Goal: Transaction & Acquisition: Purchase product/service

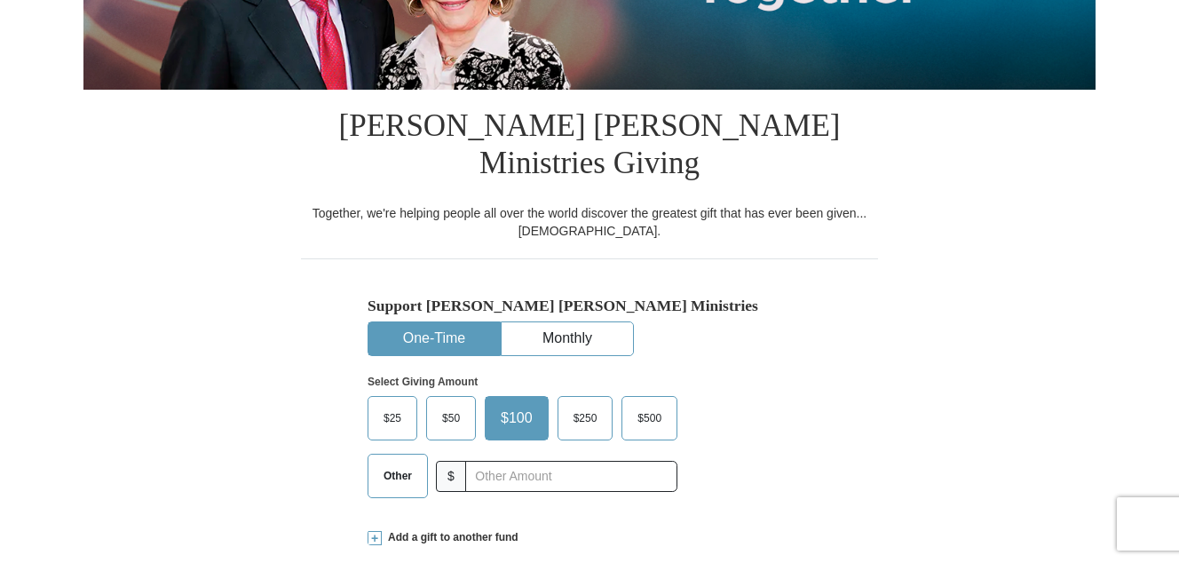
scroll to position [444, 0]
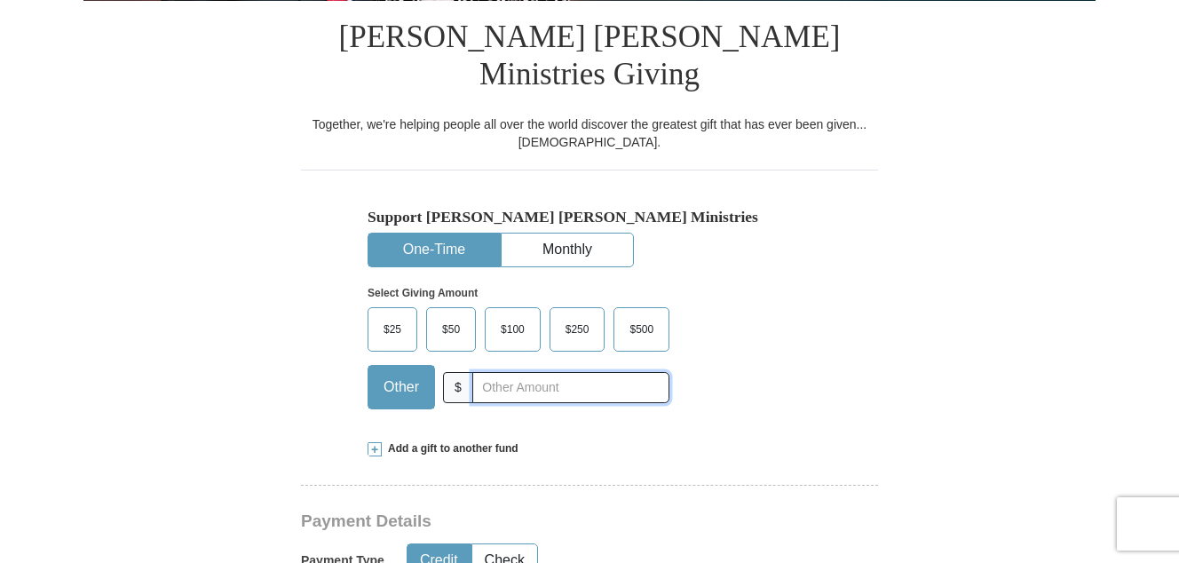
click at [481, 372] on input "text" at bounding box center [570, 387] width 197 height 31
type input "114.67"
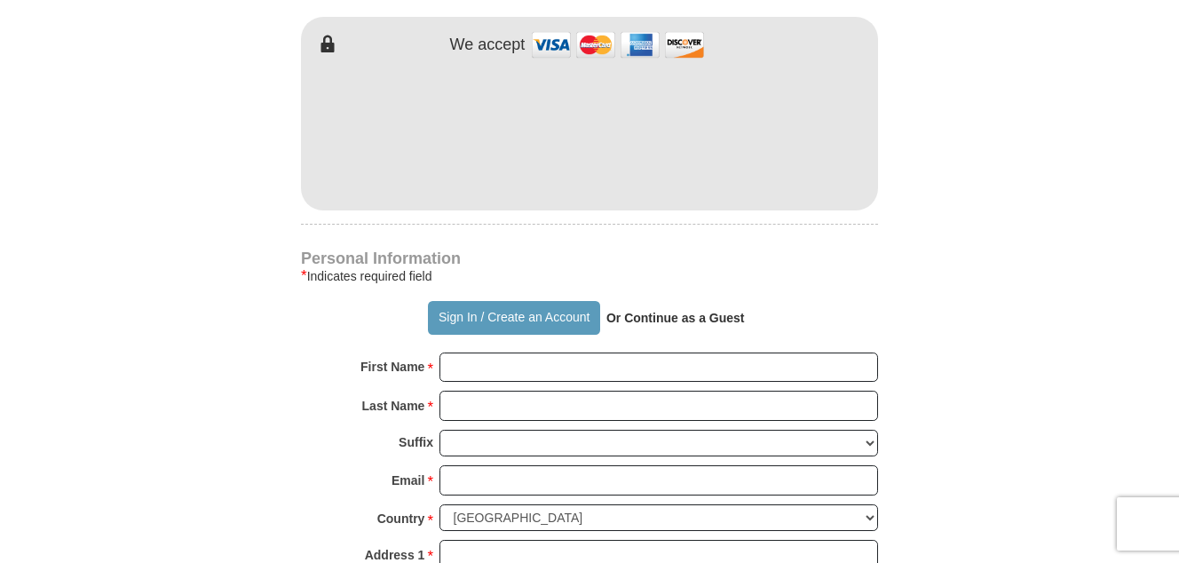
scroll to position [1065, 0]
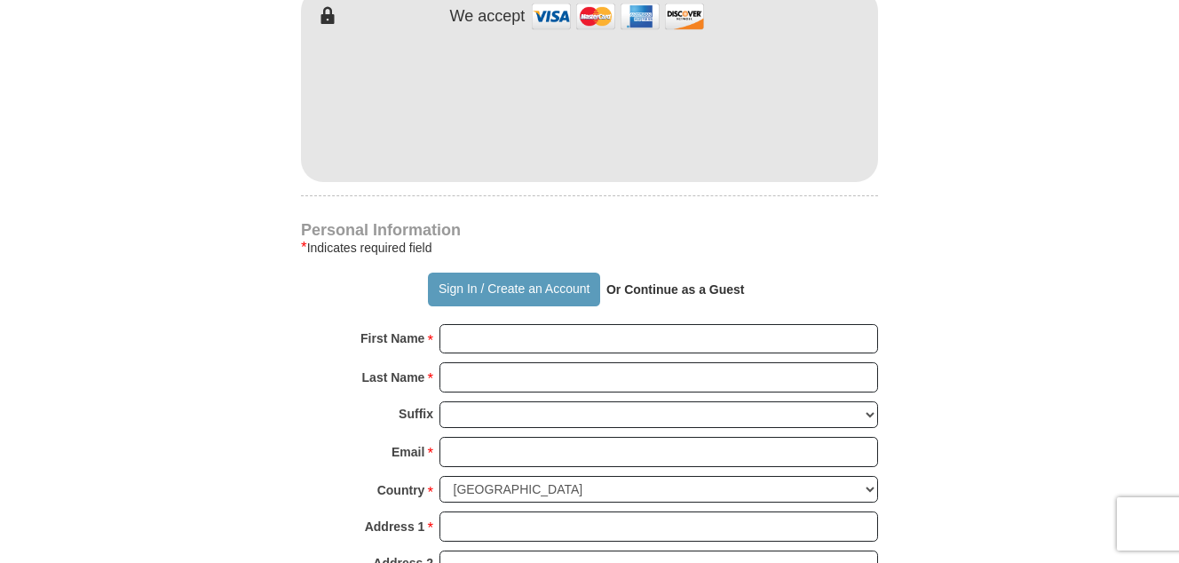
click at [700, 282] on strong "Or Continue as a Guest" at bounding box center [675, 289] width 138 height 14
click at [588, 324] on input "First Name *" at bounding box center [658, 339] width 439 height 30
type input "[PERSON_NAME]"
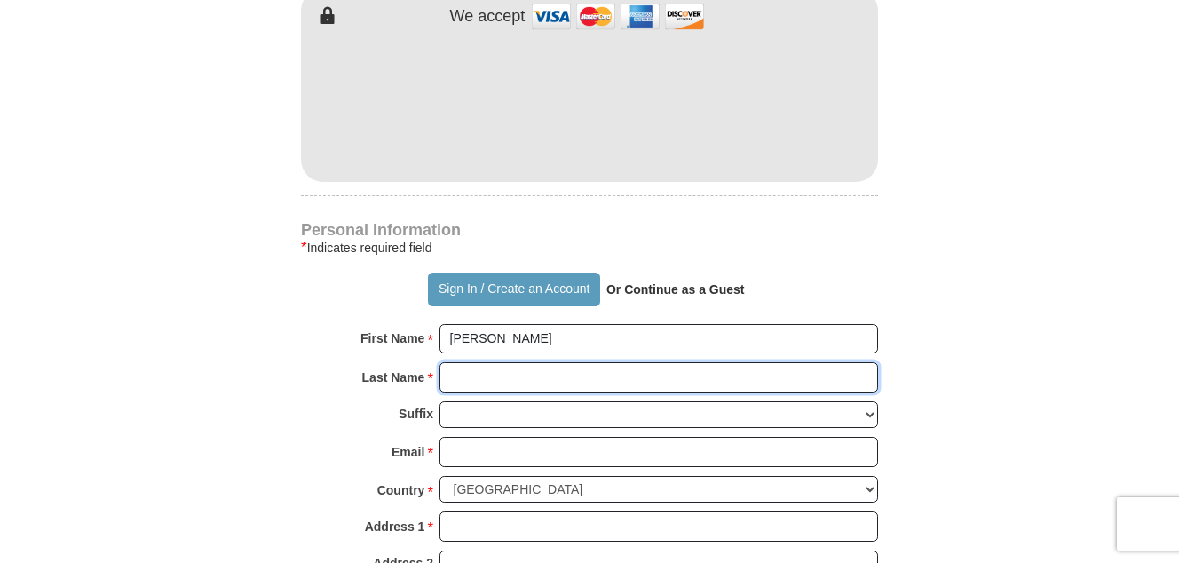
type input "[PERSON_NAME]"
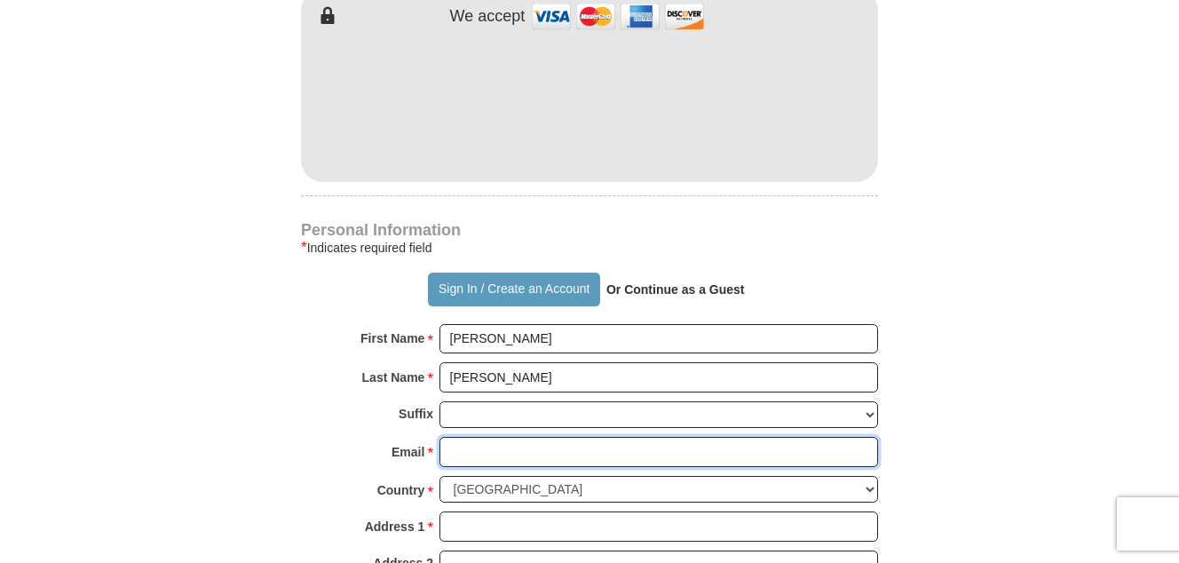
type input "[EMAIL_ADDRESS][DOMAIN_NAME]"
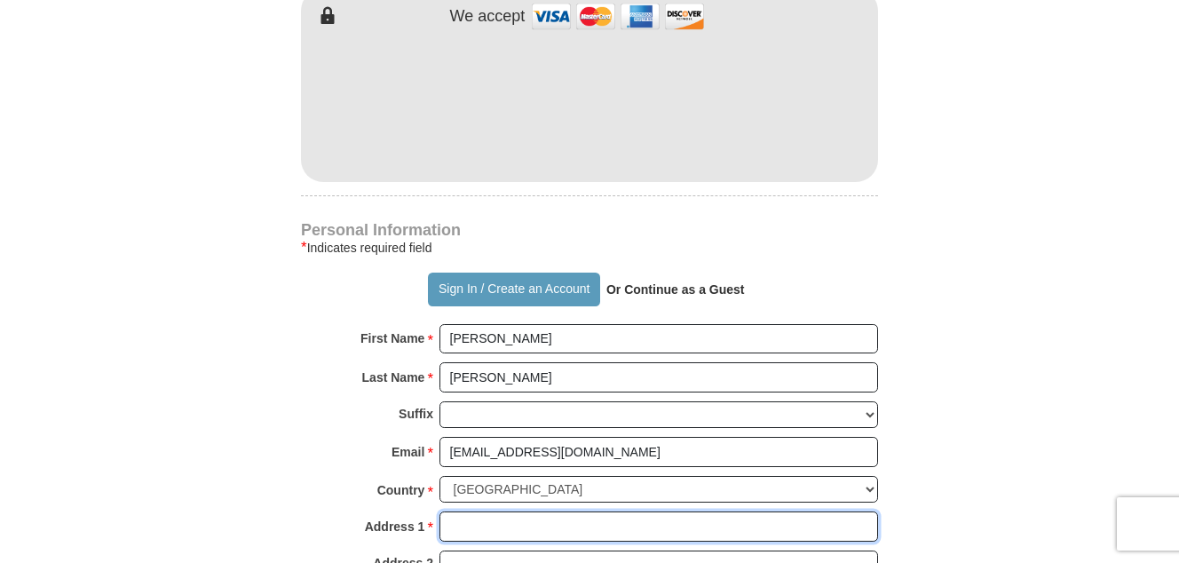
type input "[STREET_ADDRESS][PERSON_NAME]"
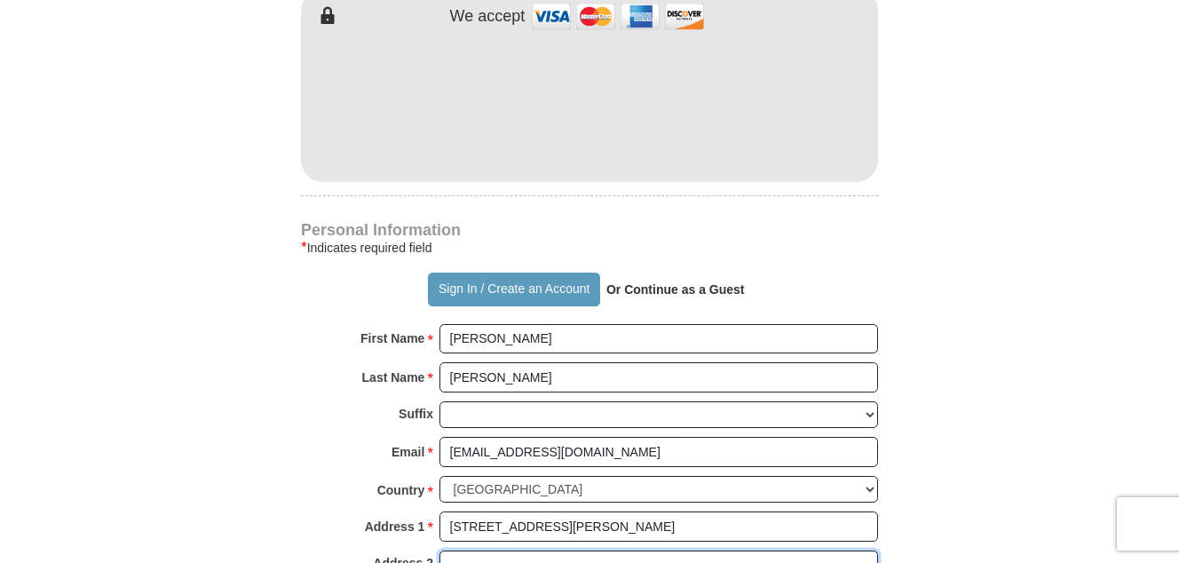
type input "[GEOGRAPHIC_DATA]."
type input "[GEOGRAPHIC_DATA]"
select select "DE"
type input "19713"
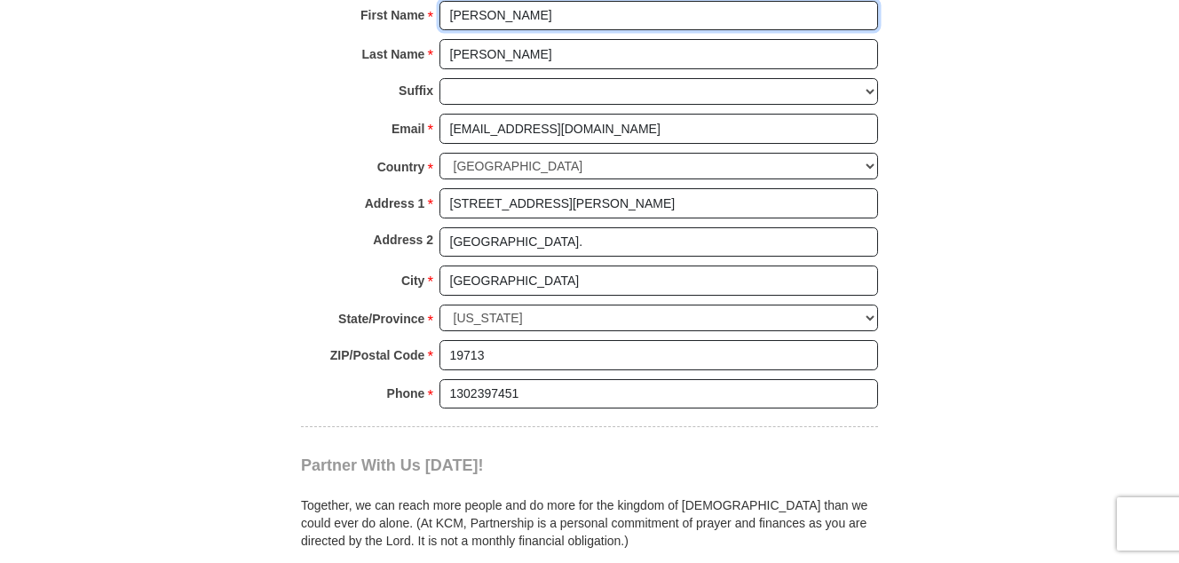
scroll to position [1420, 0]
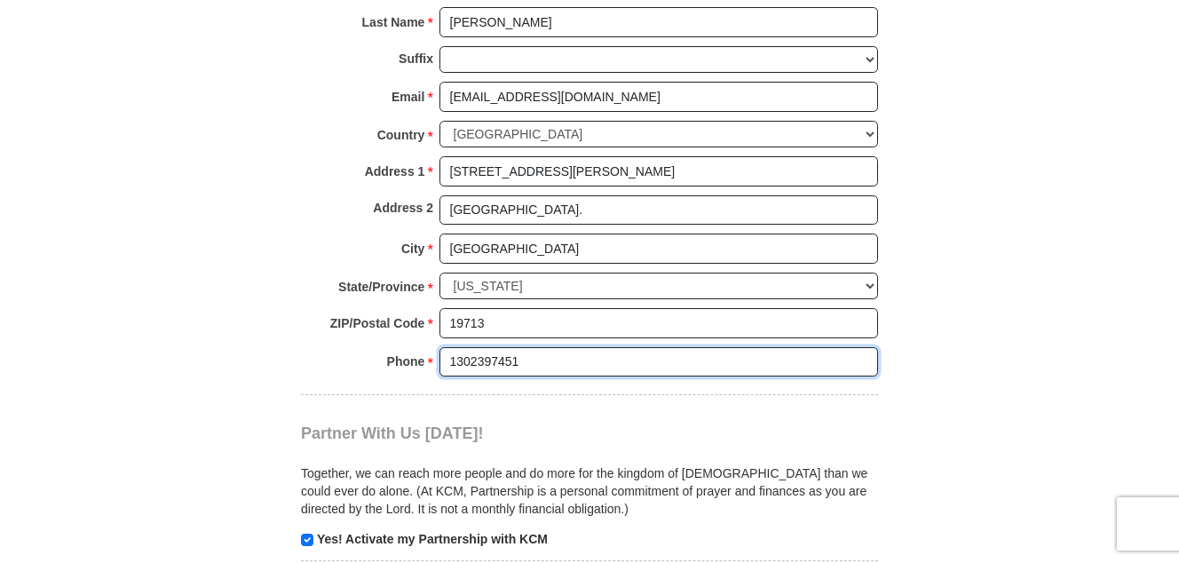
click at [535, 347] on input "1302397451" at bounding box center [658, 362] width 439 height 30
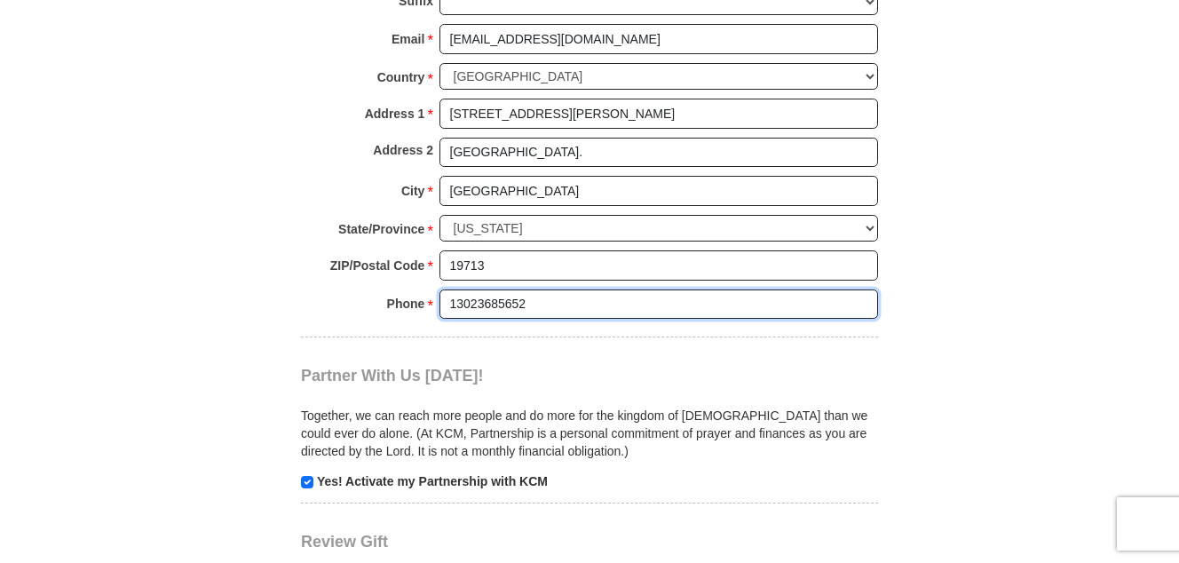
scroll to position [1509, 0]
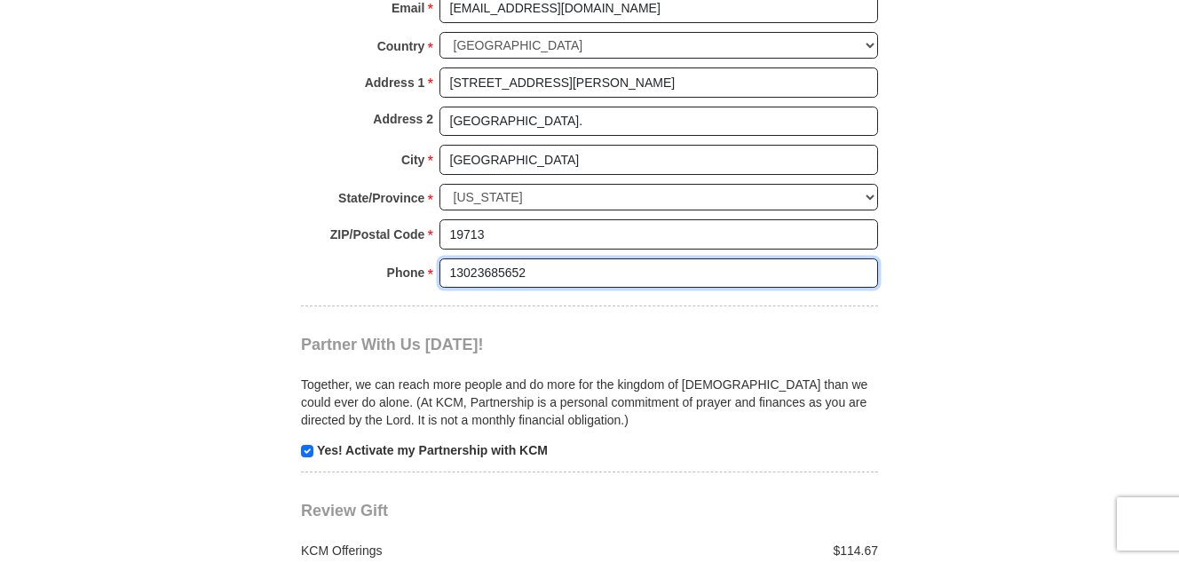
type input "13023685652"
click at [309, 445] on input "checkbox" at bounding box center [307, 451] width 12 height 12
checkbox input "false"
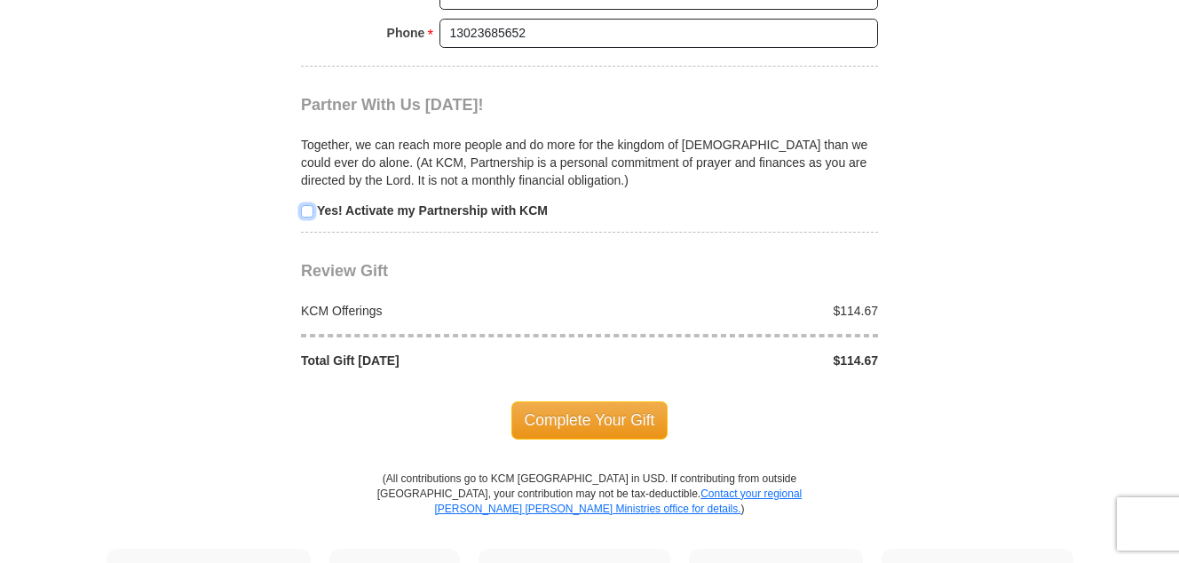
scroll to position [1775, 0]
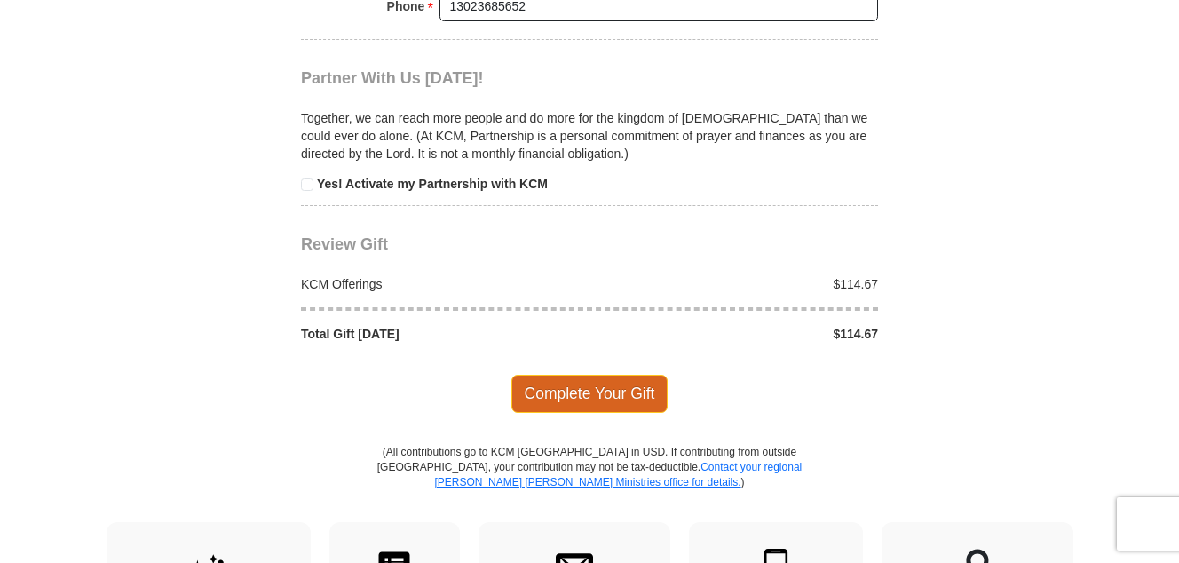
click at [612, 375] on span "Complete Your Gift" at bounding box center [589, 393] width 157 height 37
